Goal: Transaction & Acquisition: Purchase product/service

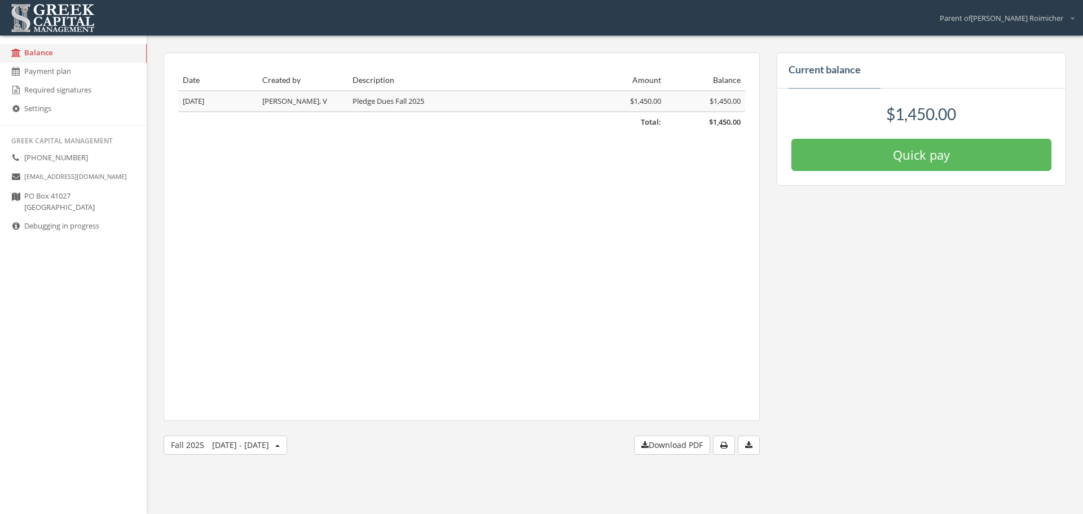
click at [54, 178] on small "[EMAIL_ADDRESS][DOMAIN_NAME]" at bounding box center [75, 176] width 103 height 8
click at [59, 73] on link "Payment plan" at bounding box center [73, 72] width 147 height 19
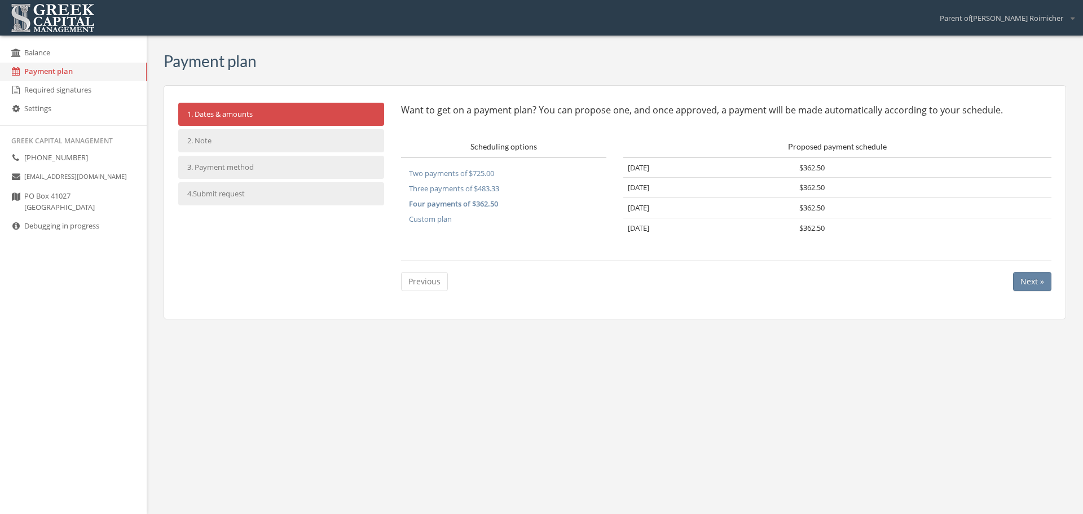
click at [469, 171] on button "Two payments of $725.00" at bounding box center [451, 172] width 101 height 15
click at [465, 187] on button "Three payments of $483.33" at bounding box center [454, 187] width 106 height 15
click at [466, 200] on button "Four payments of $362.50" at bounding box center [452, 203] width 103 height 15
click at [219, 170] on li "3. Payment method" at bounding box center [281, 167] width 206 height 23
click at [493, 175] on button "Two payments of $725.00" at bounding box center [451, 172] width 101 height 15
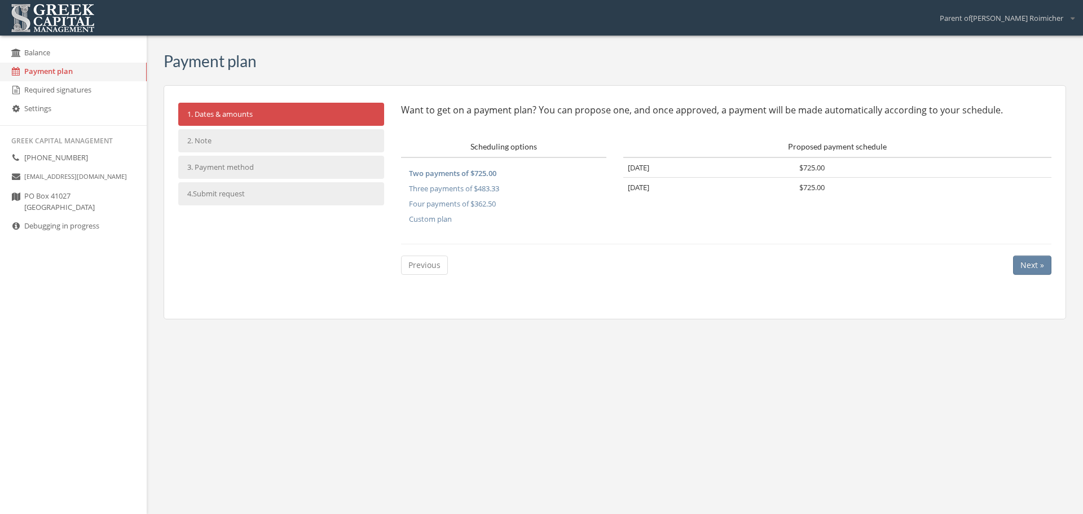
click at [1029, 262] on button "Next »" at bounding box center [1032, 264] width 38 height 19
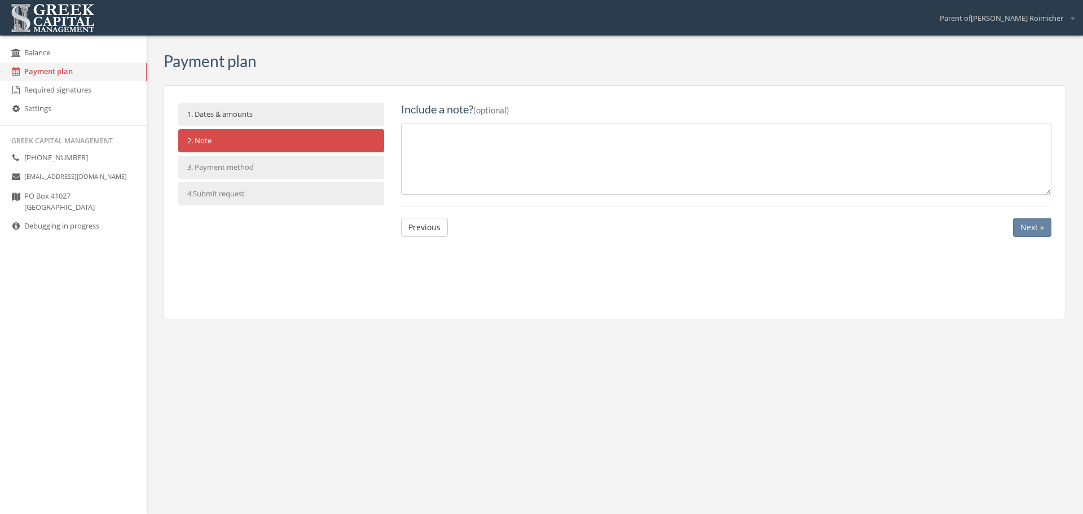
click at [1036, 235] on button "Next »" at bounding box center [1032, 227] width 38 height 19
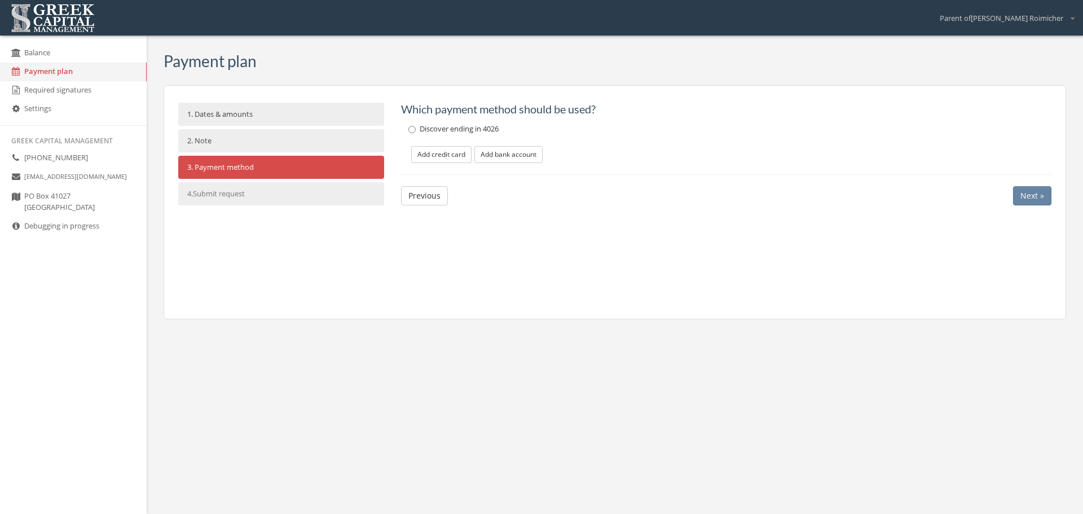
click at [531, 154] on button "Add bank account" at bounding box center [508, 154] width 68 height 17
click at [267, 116] on link "1. Dates & amounts" at bounding box center [281, 114] width 206 height 23
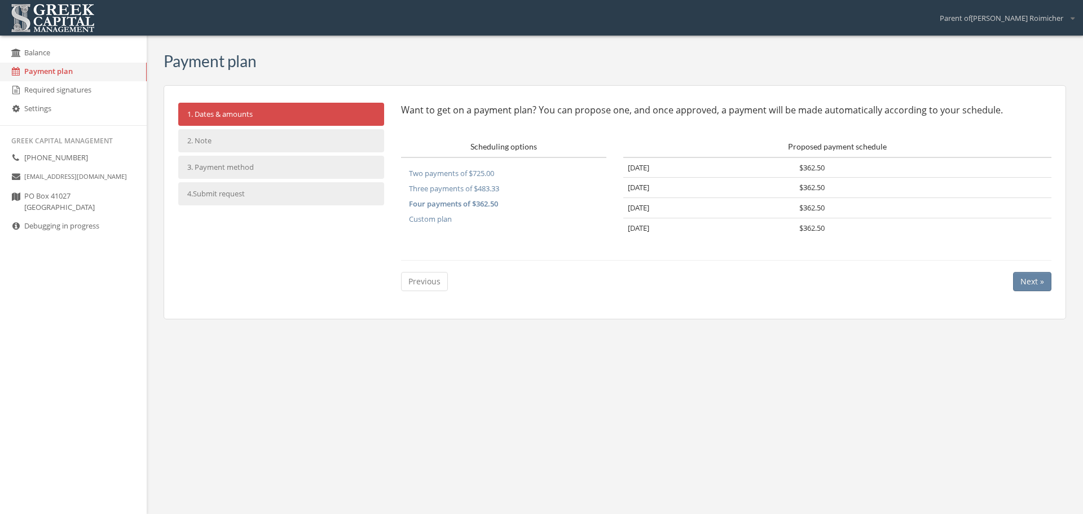
click at [55, 91] on link "Required signatures" at bounding box center [73, 90] width 147 height 19
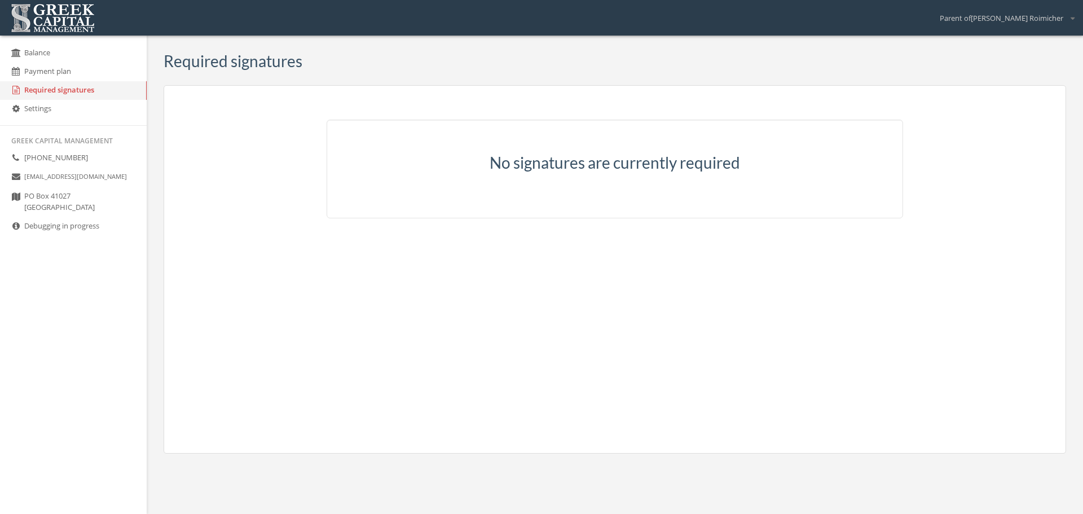
click at [51, 108] on link "Settings" at bounding box center [73, 109] width 147 height 19
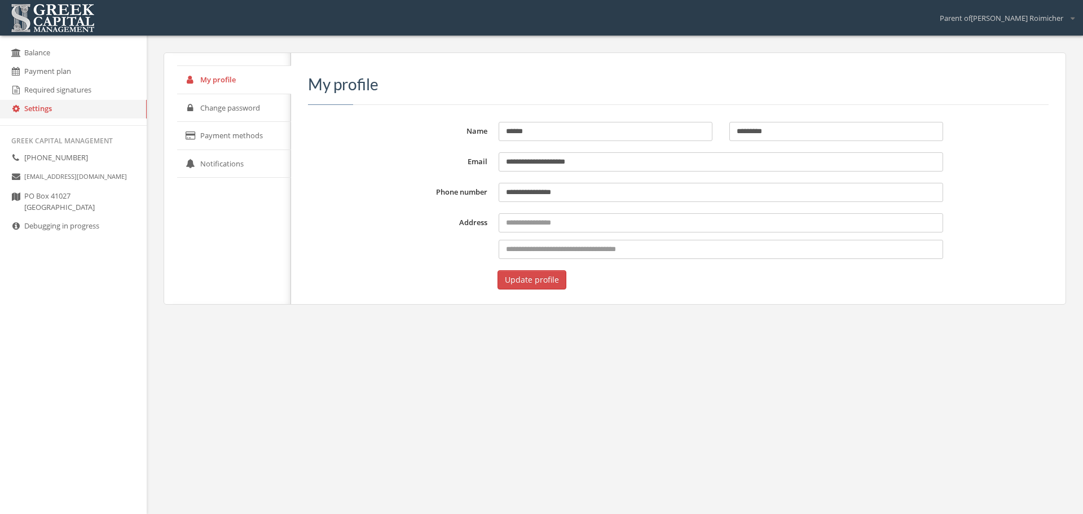
click at [225, 130] on link "Payment methods" at bounding box center [234, 136] width 114 height 28
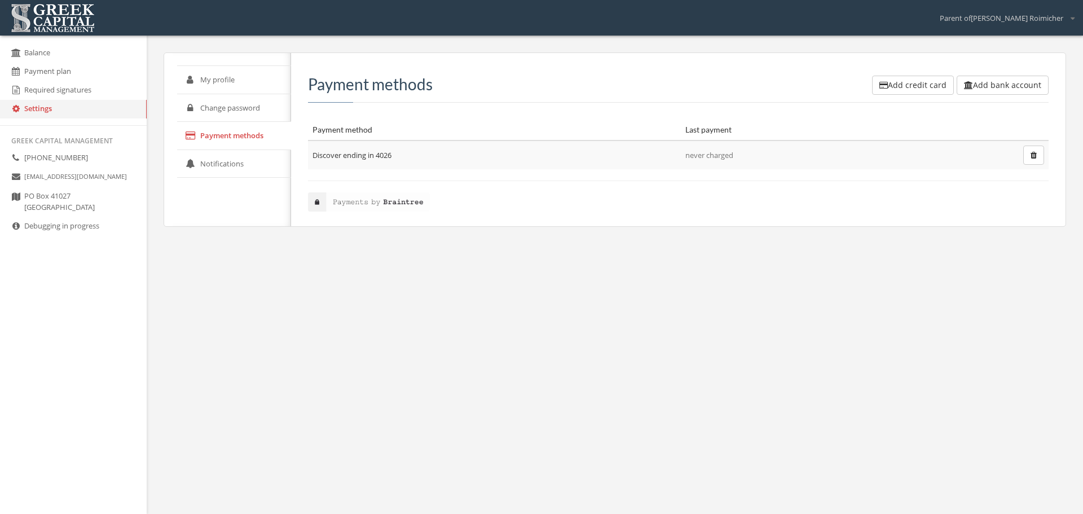
click at [68, 58] on link "Balance" at bounding box center [73, 53] width 147 height 19
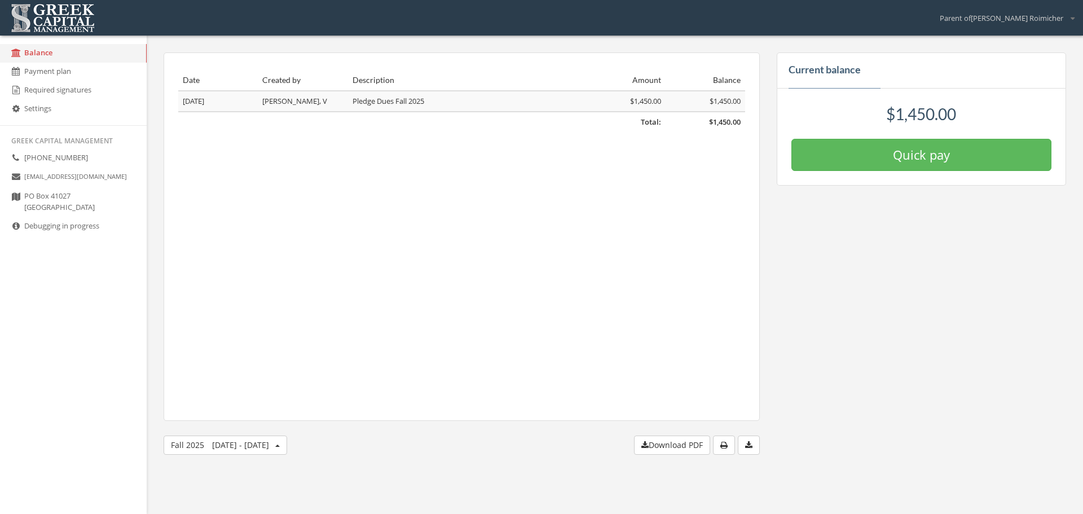
click at [864, 145] on button "Quick pay" at bounding box center [921, 155] width 260 height 32
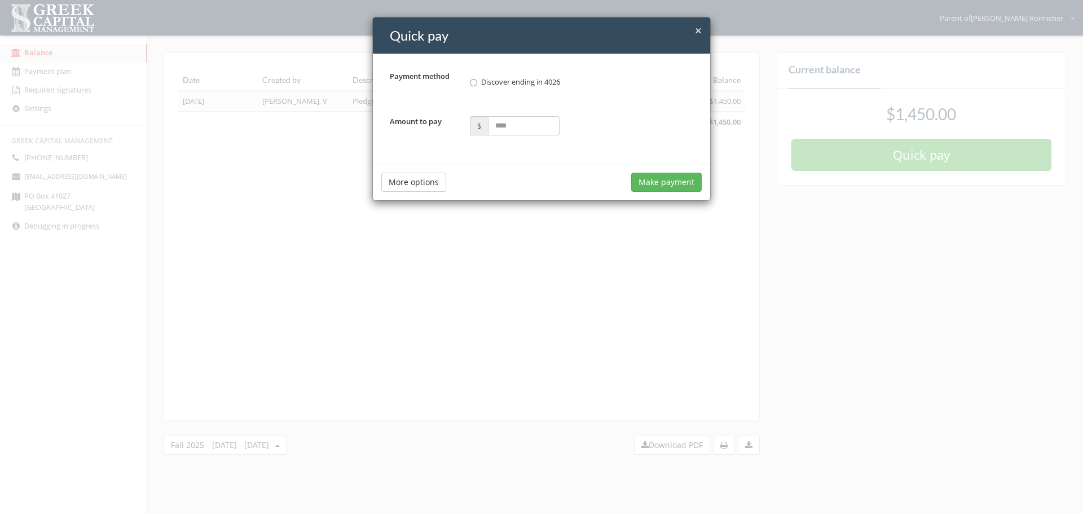
click at [671, 178] on button "Make payment" at bounding box center [666, 182] width 70 height 19
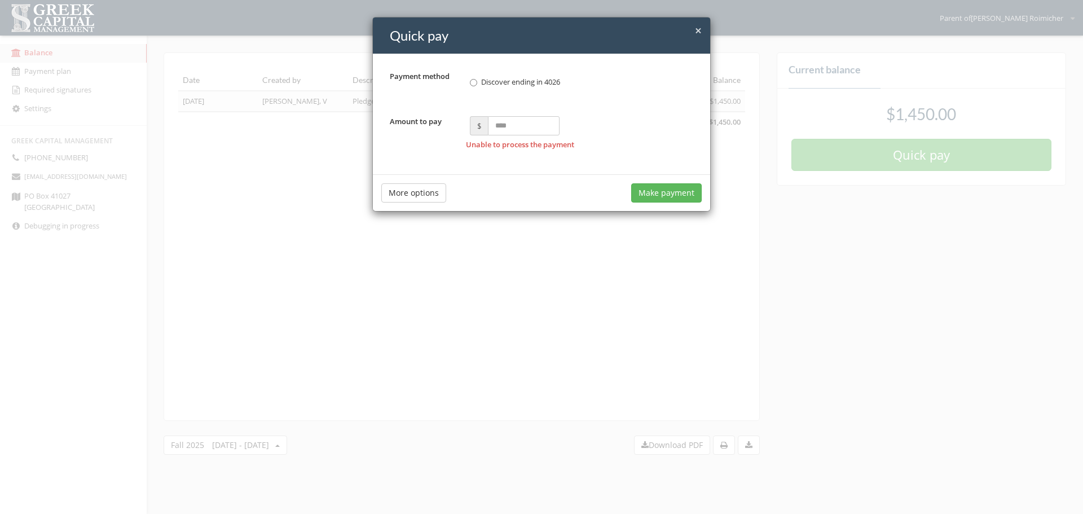
click at [526, 127] on input "Amount to pay" at bounding box center [524, 125] width 72 height 19
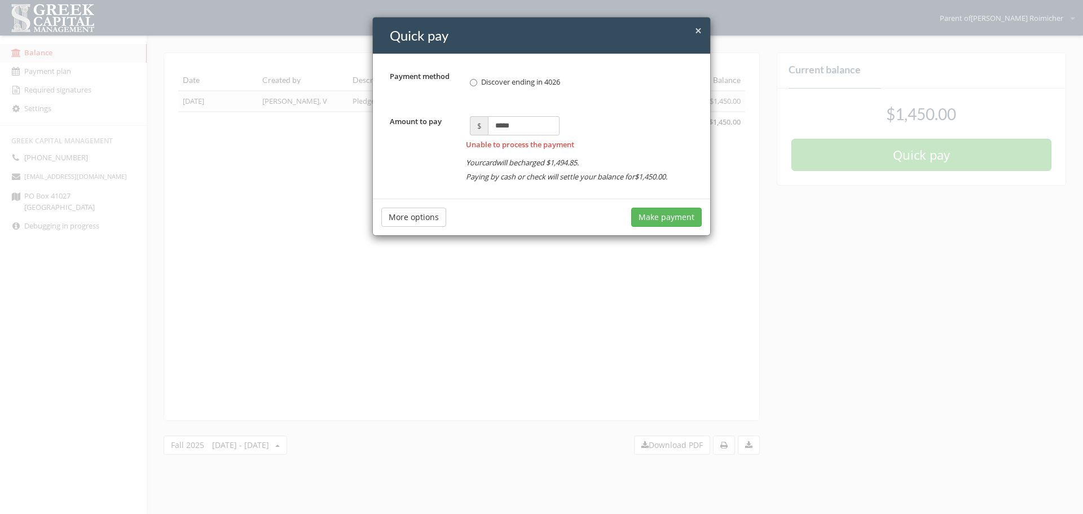
type input "*****"
click at [698, 28] on span "×" at bounding box center [698, 31] width 7 height 16
